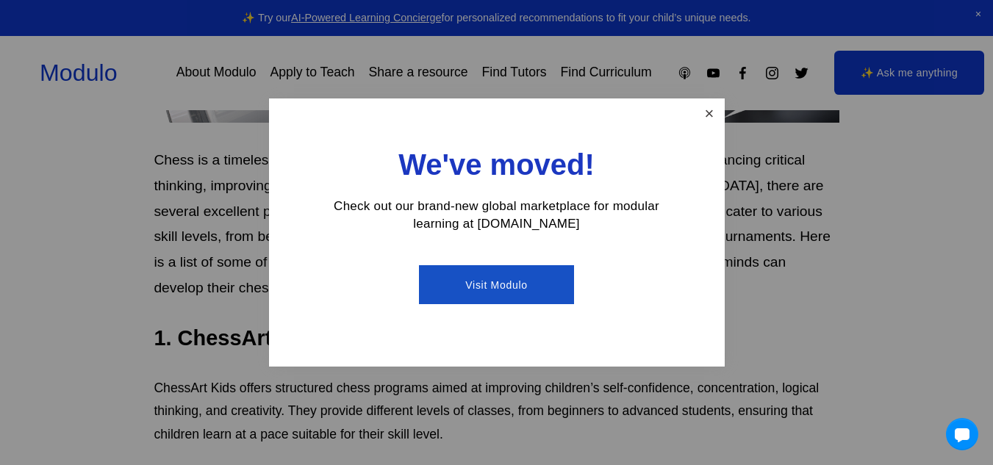
click at [708, 115] on link "Close" at bounding box center [709, 114] width 26 height 26
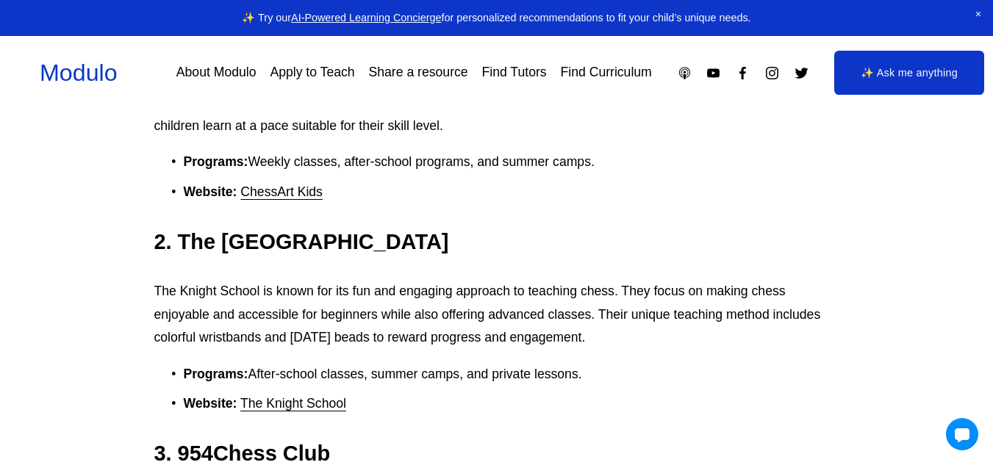
scroll to position [871, 0]
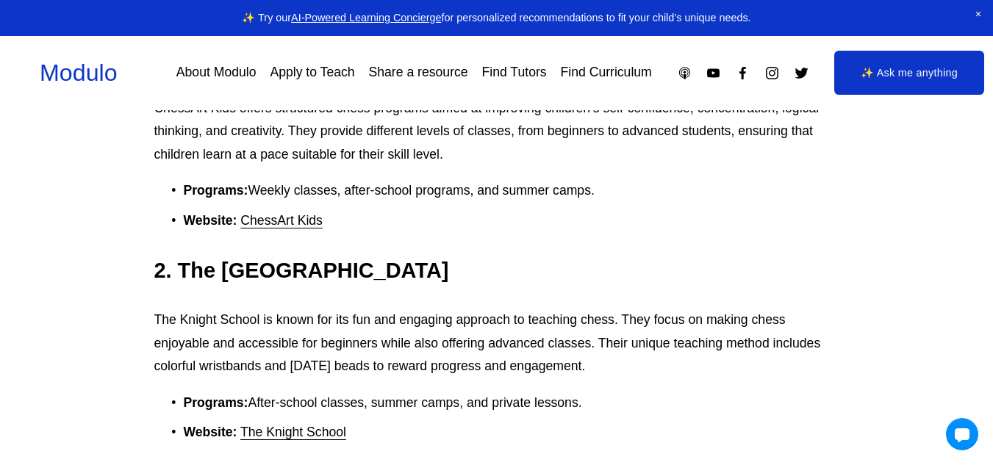
click at [276, 224] on link "ChessArt Kids" at bounding box center [281, 220] width 82 height 15
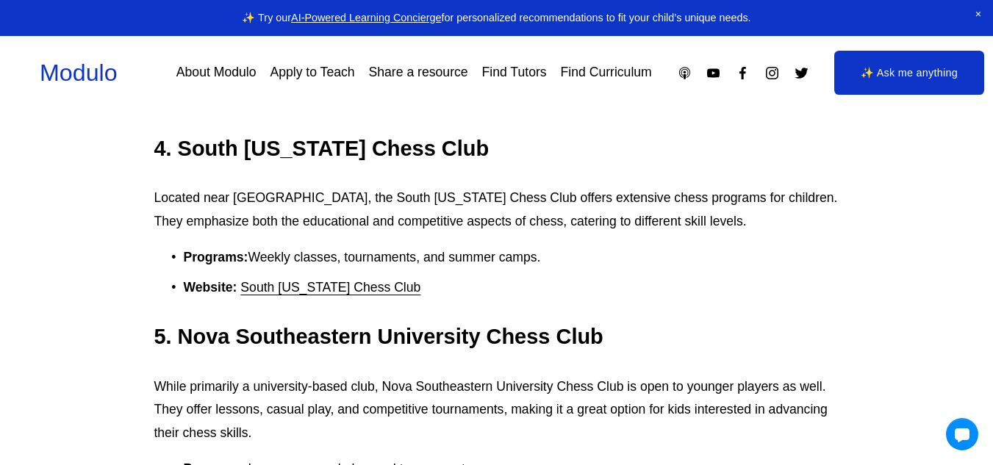
scroll to position [1426, 0]
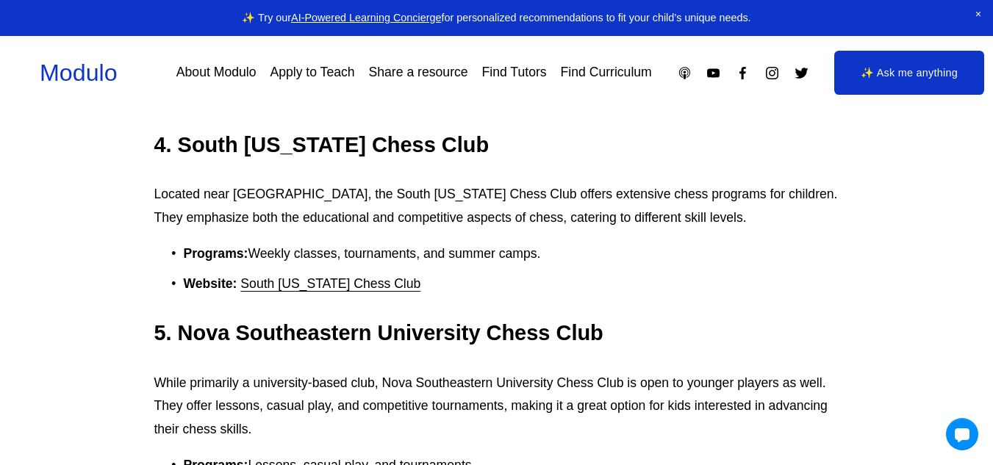
click at [275, 287] on link "South [US_STATE] Chess Club" at bounding box center [330, 283] width 180 height 15
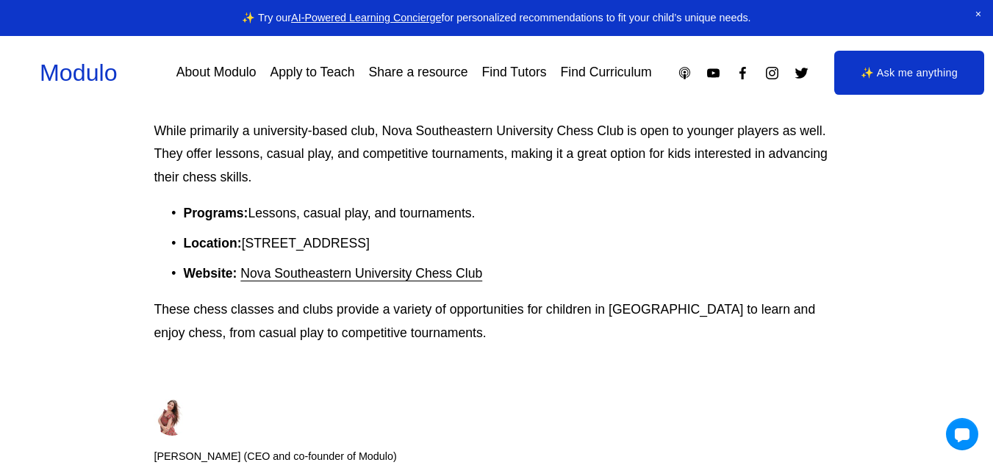
scroll to position [1681, 0]
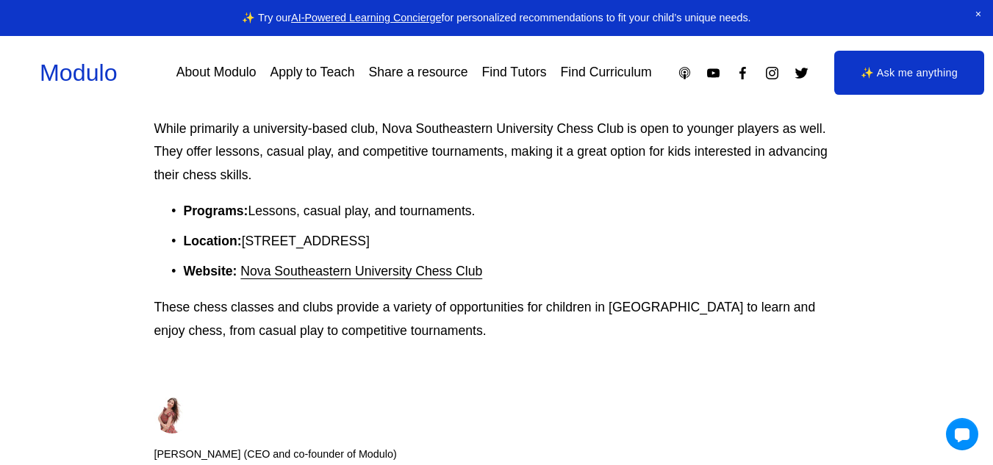
click at [279, 276] on link "Nova Southeastern University Chess Club" at bounding box center [361, 271] width 242 height 15
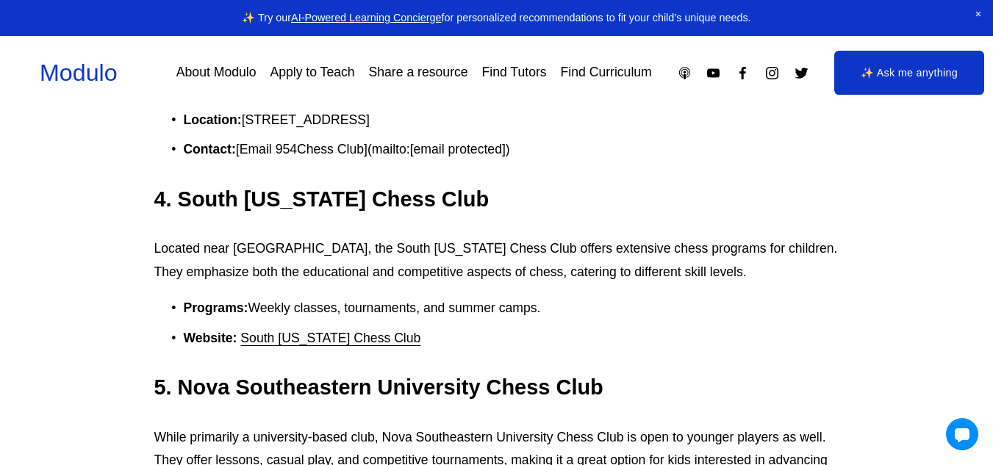
scroll to position [1368, 0]
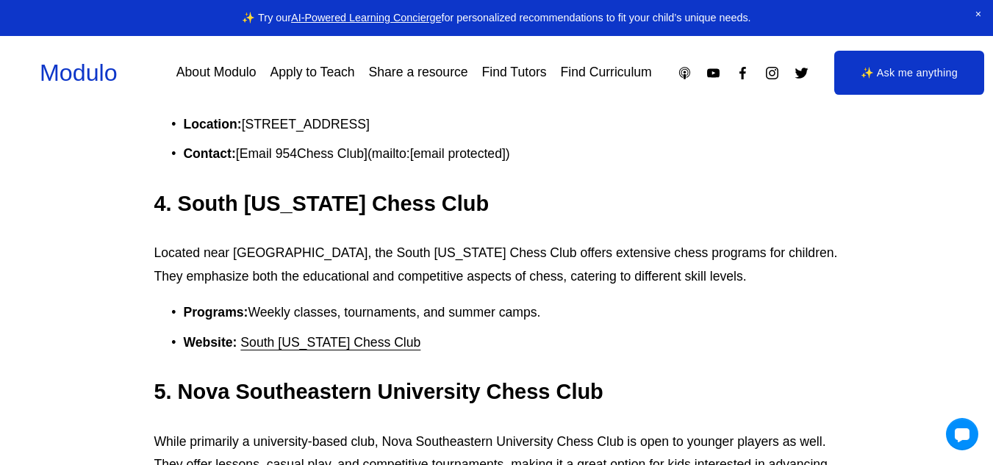
click at [282, 349] on link "South [US_STATE] Chess Club" at bounding box center [330, 342] width 180 height 15
